Goal: Information Seeking & Learning: Learn about a topic

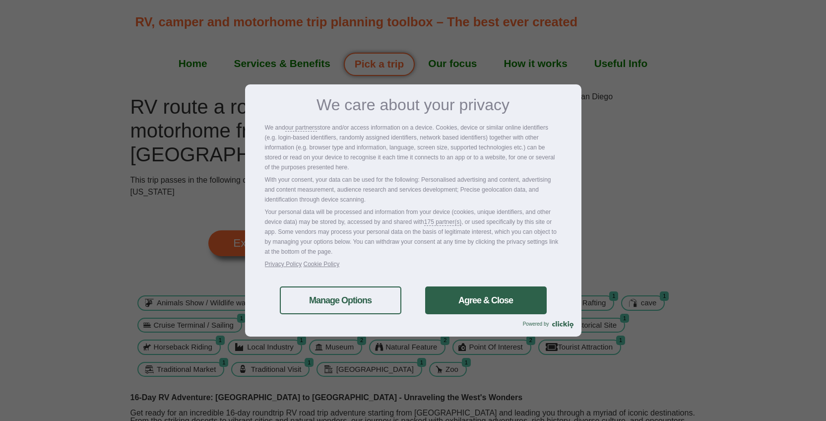
click at [523, 301] on link "Agree & Close" at bounding box center [486, 300] width 122 height 28
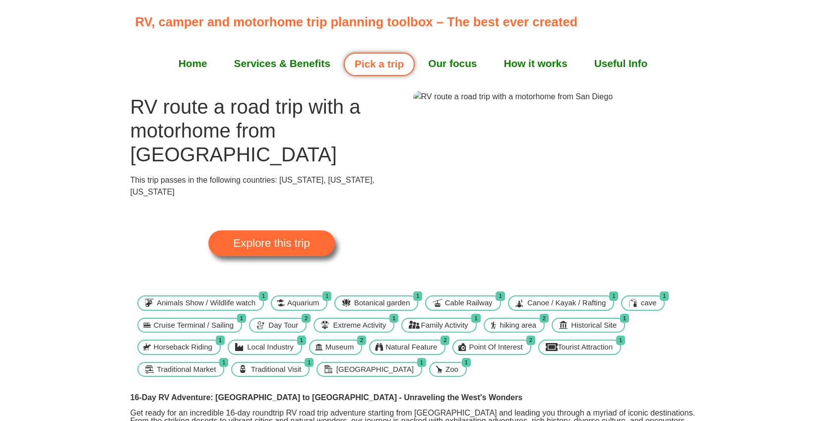
click at [307, 230] on link "Explore this trip" at bounding box center [271, 243] width 126 height 26
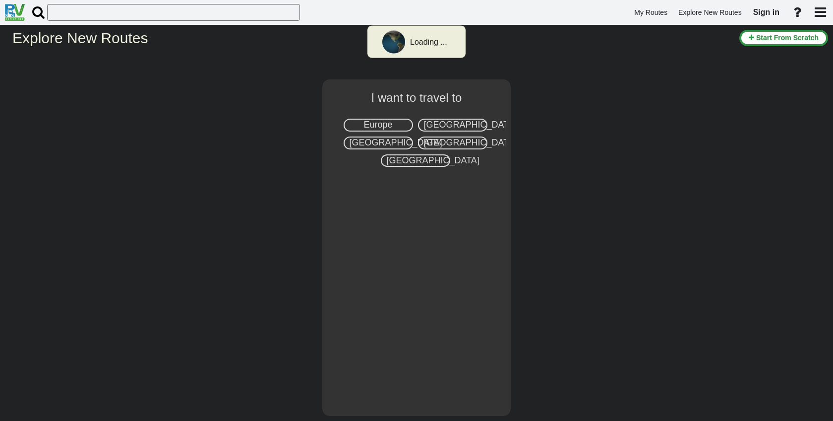
select select "number:2"
